Goal: Check status: Check status

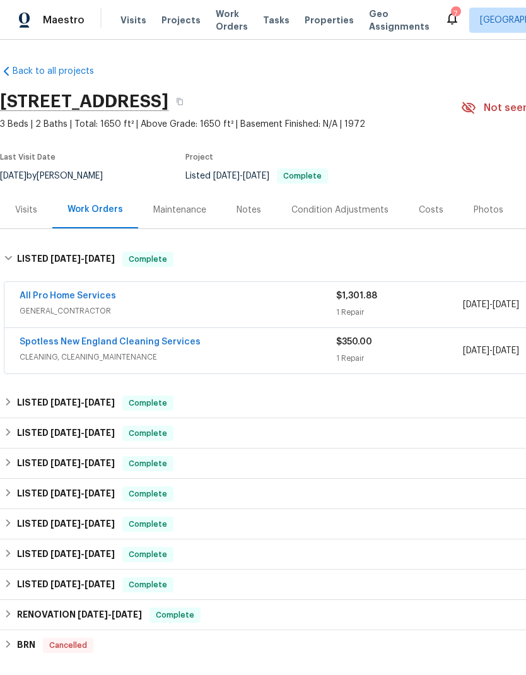
click at [308, 16] on span "Properties" at bounding box center [329, 20] width 49 height 13
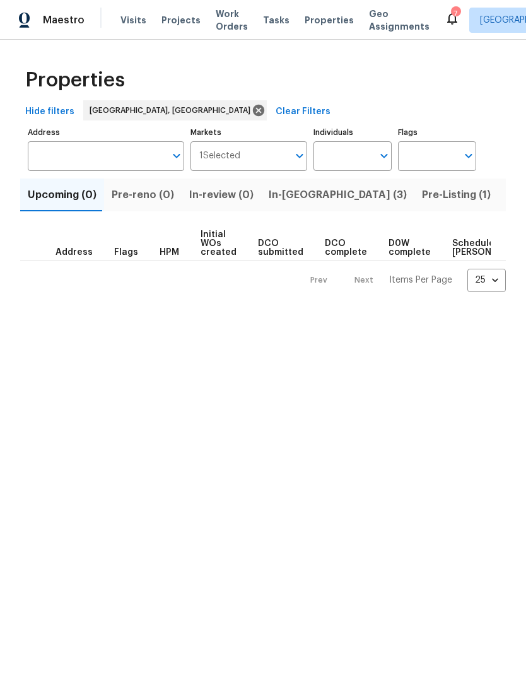
click at [422, 198] on span "Pre-Listing (1)" at bounding box center [456, 195] width 69 height 18
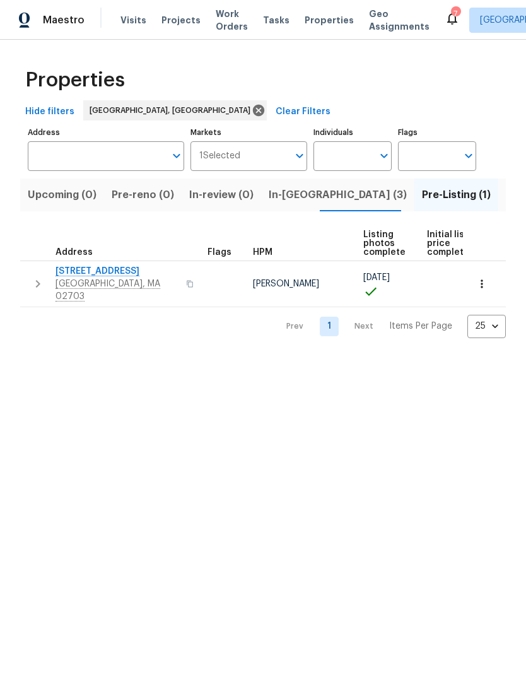
click at [98, 275] on span "[STREET_ADDRESS]" at bounding box center [116, 271] width 123 height 13
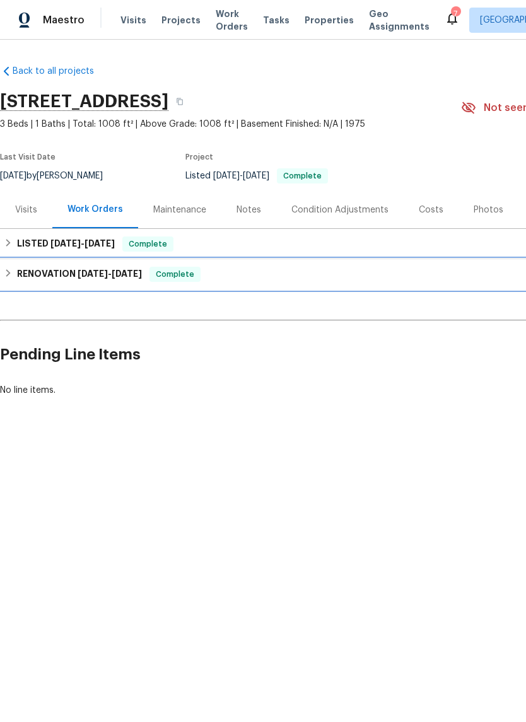
click at [70, 281] on h6 "RENOVATION [DATE] - [DATE]" at bounding box center [79, 274] width 125 height 15
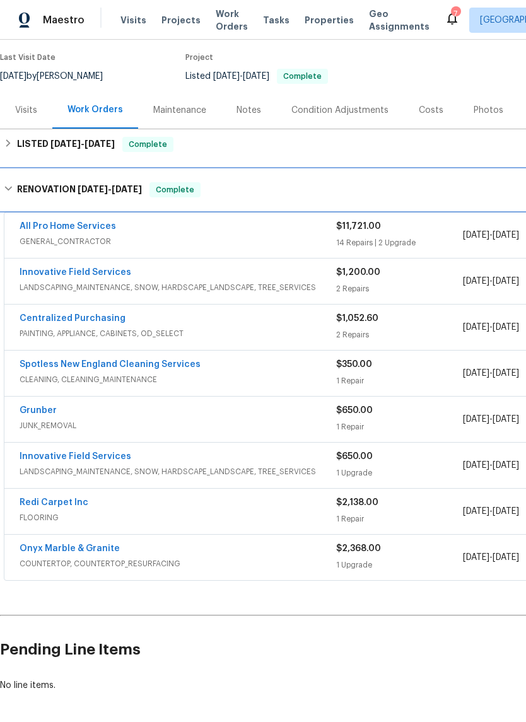
scroll to position [102, 0]
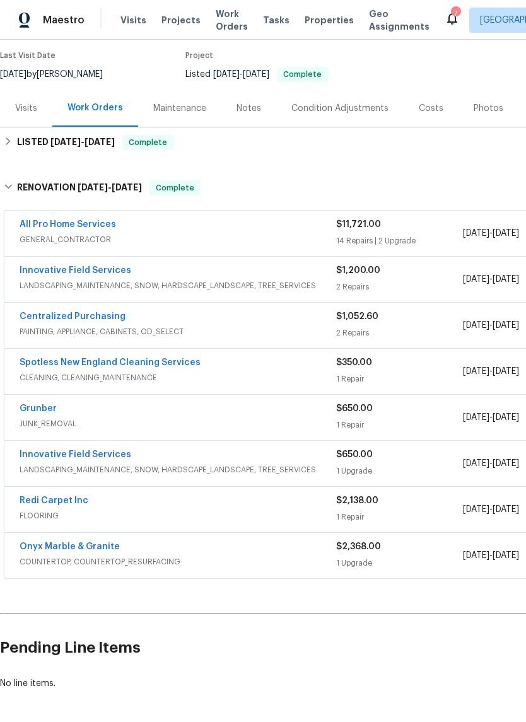
click at [93, 545] on link "Onyx Marble & Granite" at bounding box center [70, 546] width 100 height 9
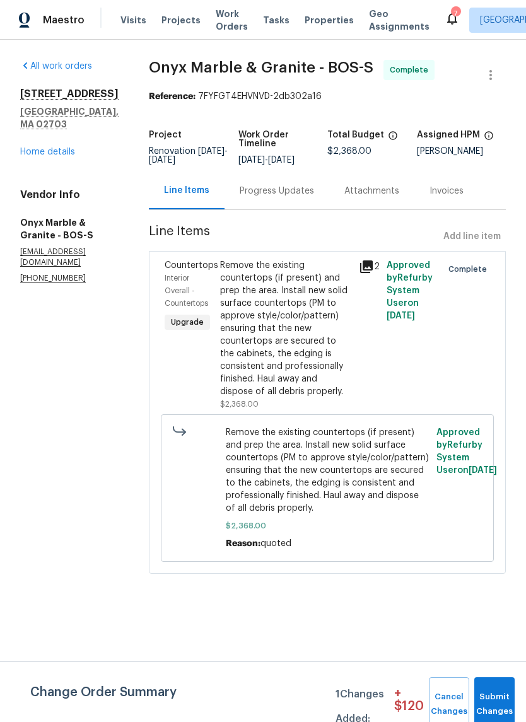
click at [278, 194] on div "Progress Updates" at bounding box center [277, 191] width 74 height 13
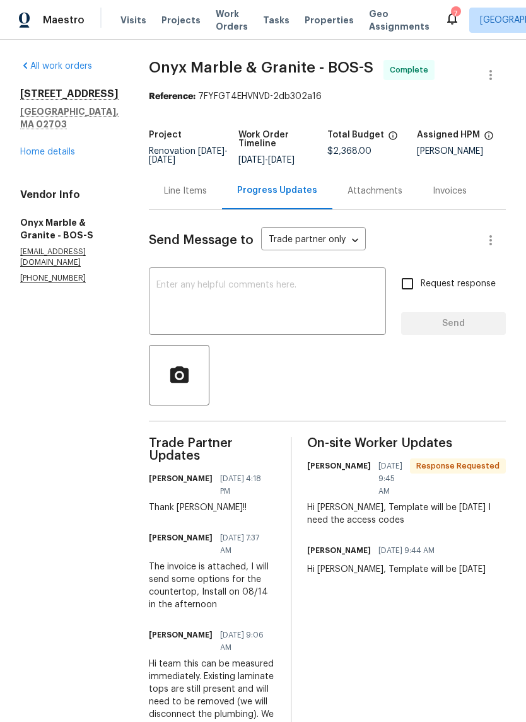
click at [52, 148] on link "Home details" at bounding box center [47, 152] width 55 height 9
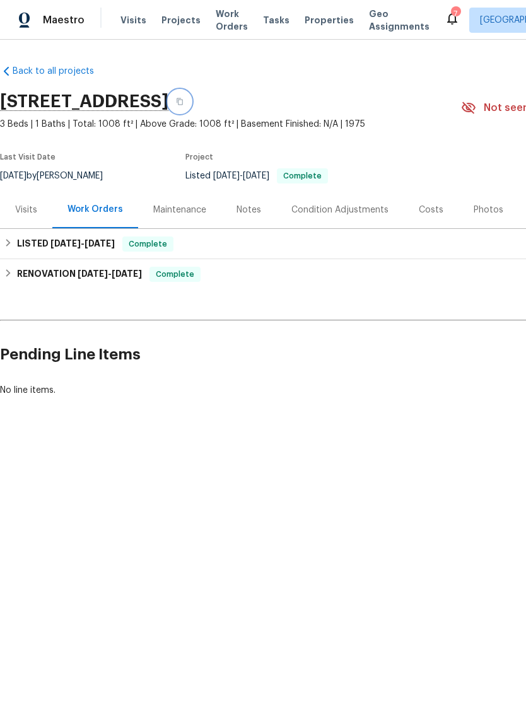
click at [191, 105] on button "button" at bounding box center [179, 101] width 23 height 23
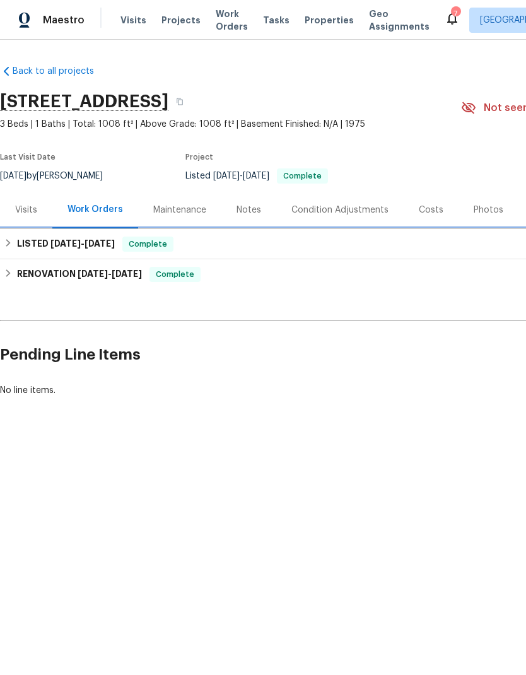
click at [104, 248] on h6 "LISTED [DATE] - [DATE]" at bounding box center [66, 243] width 98 height 15
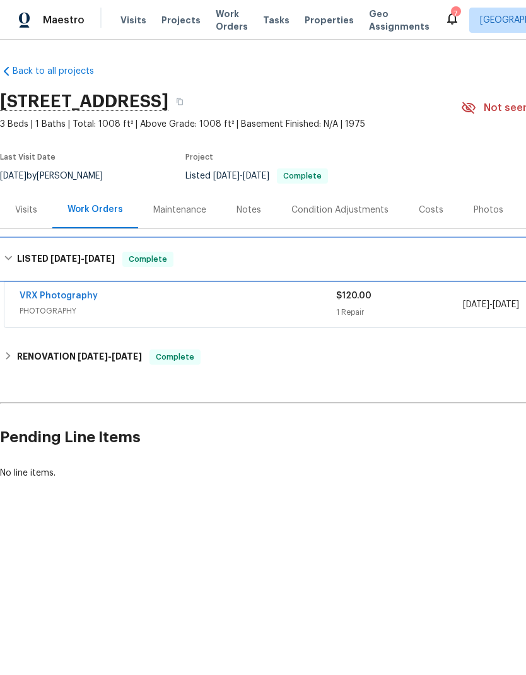
click at [103, 259] on span "[DATE]" at bounding box center [99, 258] width 30 height 9
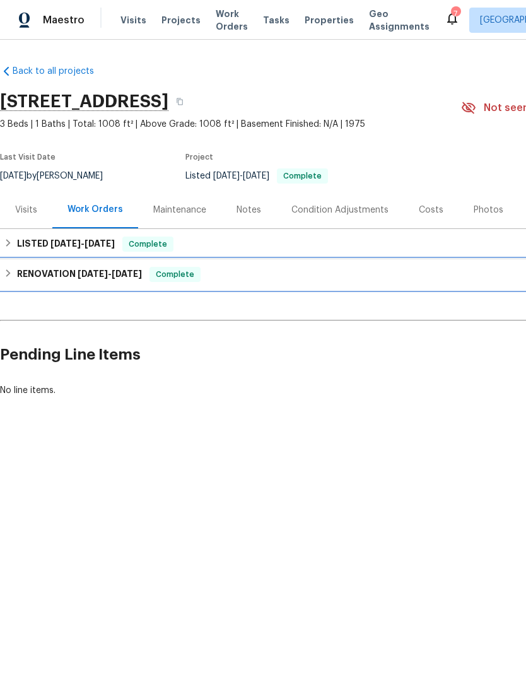
click at [103, 272] on span "[DATE]" at bounding box center [93, 273] width 30 height 9
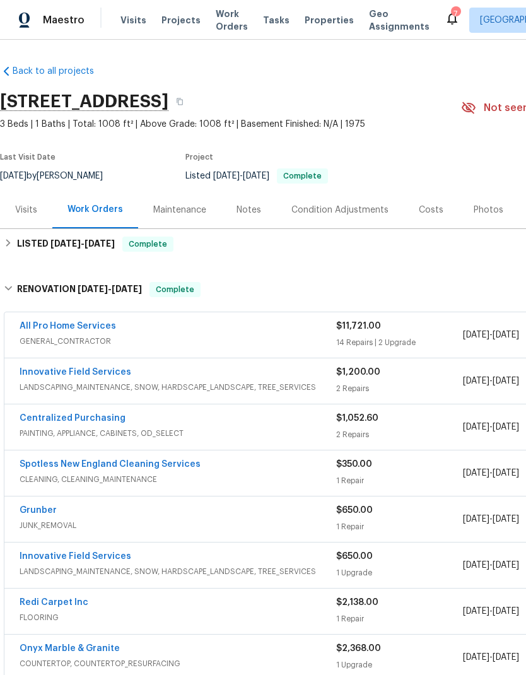
click at [102, 370] on link "Innovative Field Services" at bounding box center [76, 372] width 112 height 9
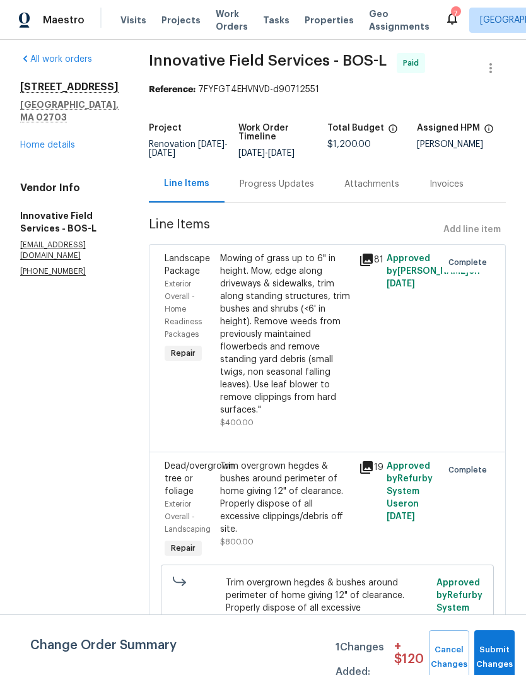
scroll to position [6, 0]
click at [67, 141] on link "Home details" at bounding box center [47, 145] width 55 height 9
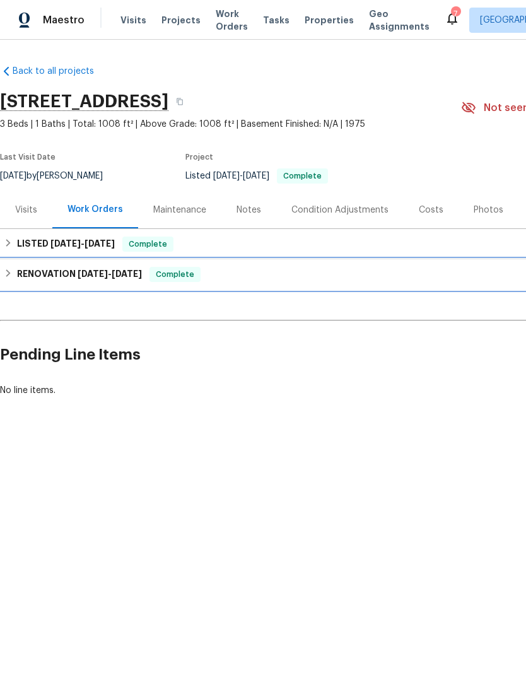
click at [116, 283] on div "RENOVATION [DATE] - [DATE] Complete" at bounding box center [356, 274] width 713 height 30
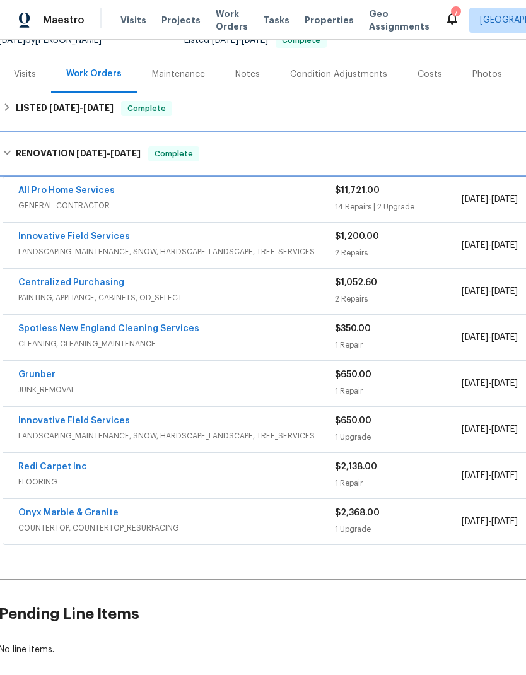
scroll to position [136, 2]
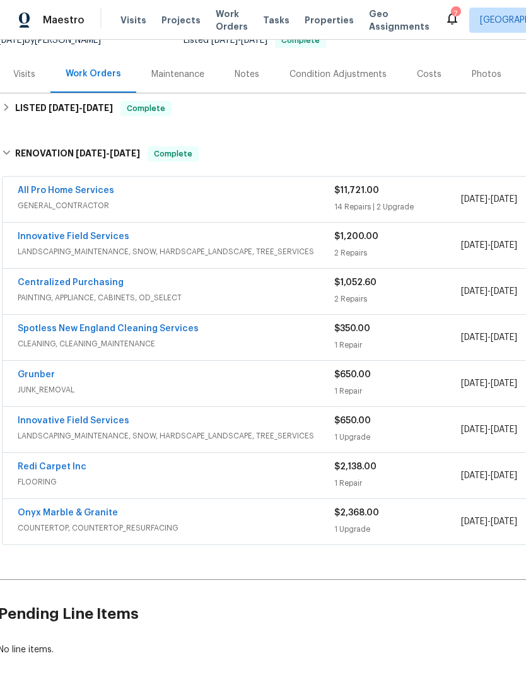
click at [96, 424] on link "Innovative Field Services" at bounding box center [74, 420] width 112 height 9
